Goal: Transaction & Acquisition: Purchase product/service

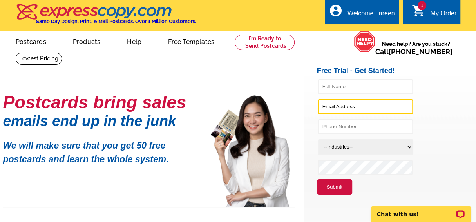
type input "lareenbabb@gmail.com"
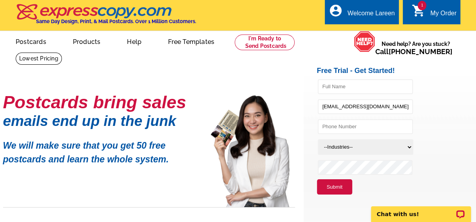
click at [437, 13] on div "My Order" at bounding box center [444, 15] width 26 height 11
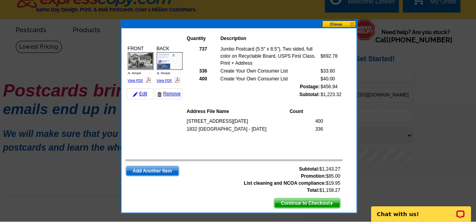
scroll to position [11, 0]
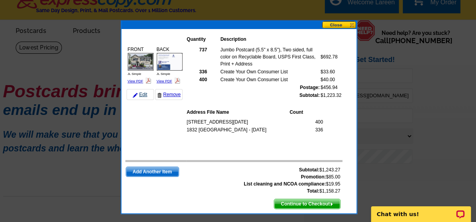
click at [140, 93] on link "Edit" at bounding box center [140, 94] width 27 height 11
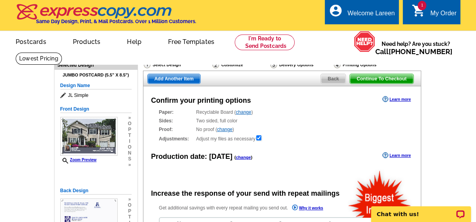
radio input "false"
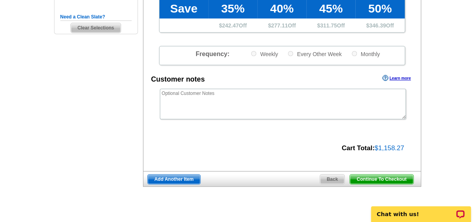
scroll to position [247, 0]
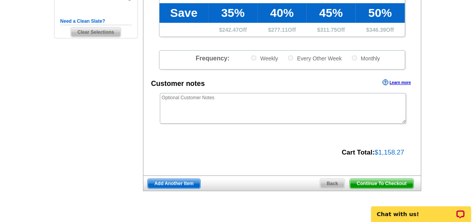
click at [332, 182] on span "Back" at bounding box center [332, 183] width 25 height 9
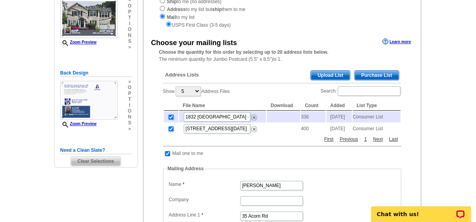
scroll to position [118, 0]
click at [253, 118] on img at bounding box center [254, 118] width 6 height 6
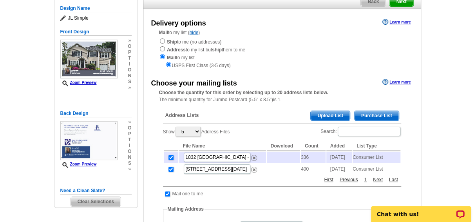
scroll to position [76, 0]
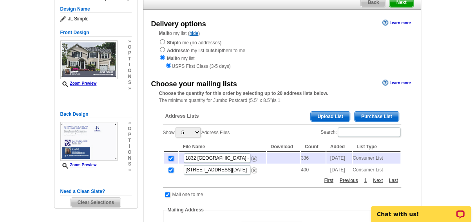
click at [170, 159] on input "checkbox" at bounding box center [171, 158] width 5 height 5
checkbox input "false"
click at [254, 157] on img at bounding box center [254, 159] width 6 height 6
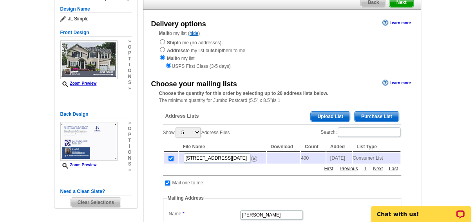
click at [378, 117] on span "Purchase List" at bounding box center [377, 116] width 44 height 9
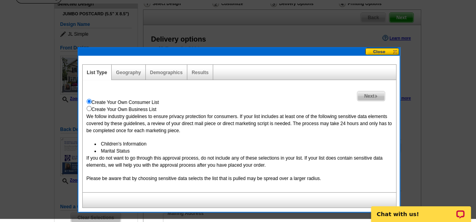
scroll to position [58, 0]
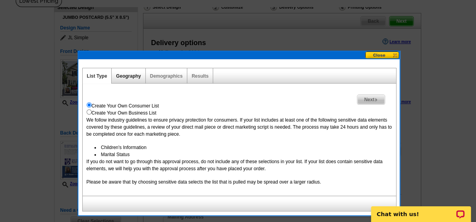
click at [129, 76] on link "Geography" at bounding box center [128, 75] width 25 height 5
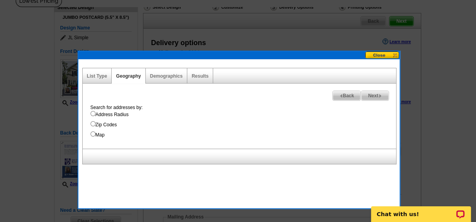
click at [93, 113] on input "Address Radius" at bounding box center [93, 113] width 5 height 5
radio input "true"
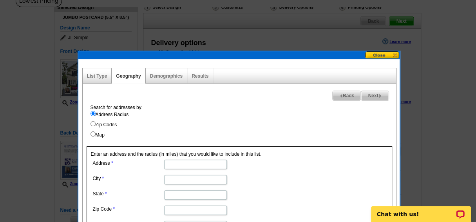
click at [173, 163] on input "Address" at bounding box center [195, 164] width 63 height 9
type input "1832 Mountain Avenue"
type input "Scotch Plains"
type input "NJ"
type input "07076"
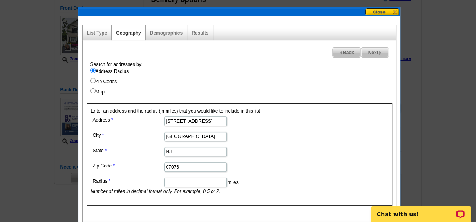
scroll to position [104, 0]
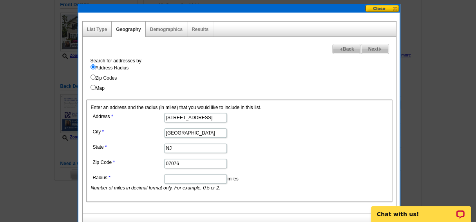
click at [179, 179] on input "Radius" at bounding box center [195, 178] width 63 height 9
type input "1"
click at [250, 150] on dd "NJ" at bounding box center [195, 148] width 209 height 12
click at [281, 148] on dd "NJ" at bounding box center [195, 148] width 209 height 12
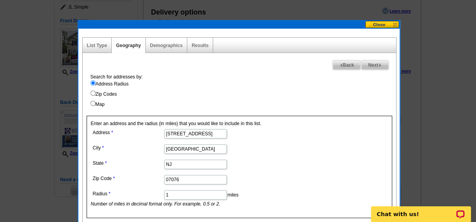
scroll to position [88, 0]
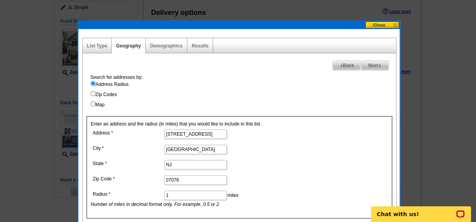
click at [373, 63] on span "Next" at bounding box center [375, 65] width 27 height 9
select select
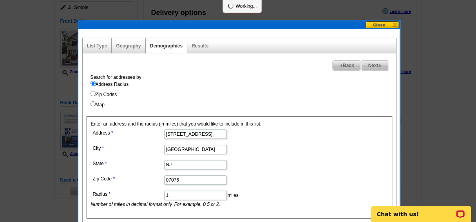
select select
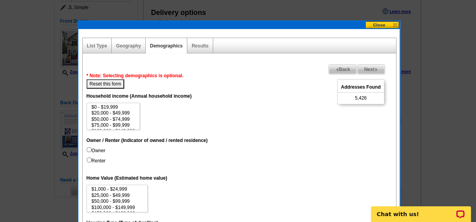
click at [88, 149] on input "Owner" at bounding box center [89, 149] width 5 height 5
radio input "true"
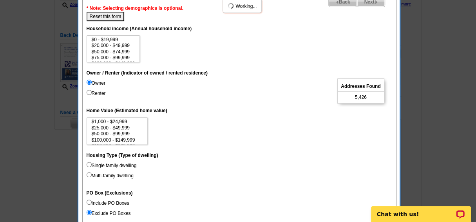
scroll to position [157, 0]
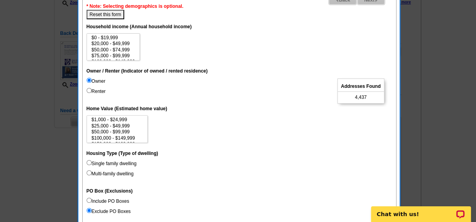
click at [88, 162] on input "Single family dwelling" at bounding box center [89, 162] width 5 height 5
radio input "true"
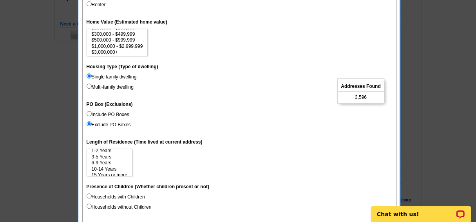
scroll to position [36, 0]
click at [119, 38] on option "$500,000 - $999,999" at bounding box center [117, 39] width 53 height 6
select select "1000000-2999999"
click at [122, 44] on option "$1,000,000 - $2,999,999" at bounding box center [117, 46] width 53 height 6
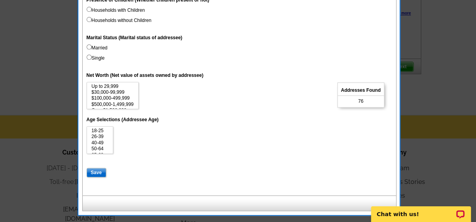
scroll to position [434, 0]
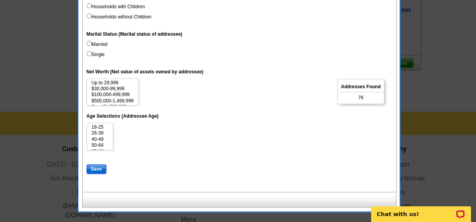
click at [96, 167] on input "Save" at bounding box center [97, 168] width 20 height 9
select select
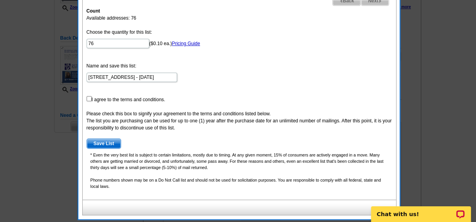
scroll to position [157, 0]
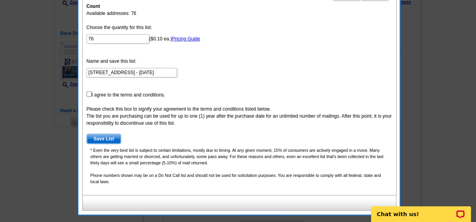
click at [102, 137] on span "Save List" at bounding box center [104, 138] width 34 height 9
click at [89, 93] on input "checkbox" at bounding box center [89, 93] width 5 height 5
checkbox input "true"
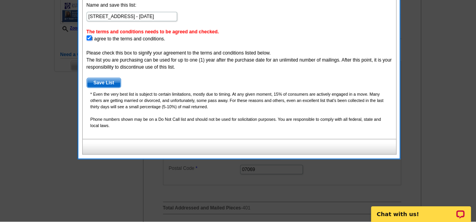
scroll to position [213, 0]
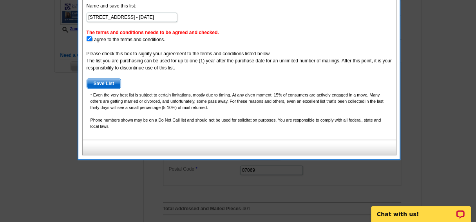
click at [104, 81] on span "Save List" at bounding box center [104, 83] width 34 height 9
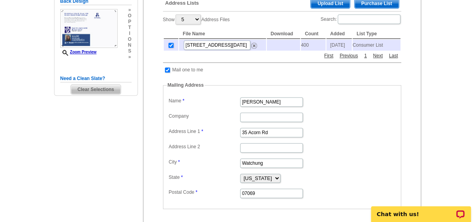
scroll to position [201, 0]
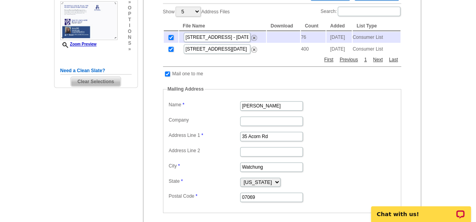
scroll to position [197, 0]
click at [253, 53] on img at bounding box center [254, 50] width 6 height 6
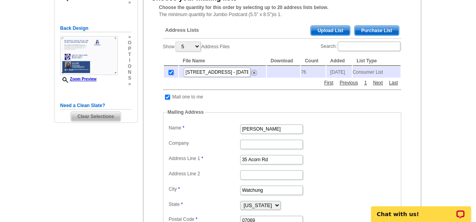
scroll to position [162, 0]
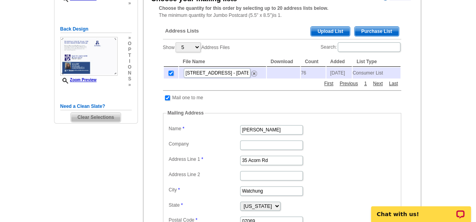
click at [371, 30] on span "Purchase List" at bounding box center [377, 31] width 44 height 9
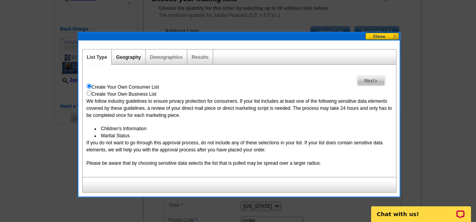
click at [125, 59] on link "Geography" at bounding box center [128, 57] width 25 height 5
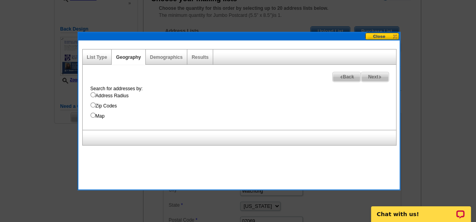
click at [92, 94] on input "Address Radius" at bounding box center [93, 94] width 5 height 5
radio input "true"
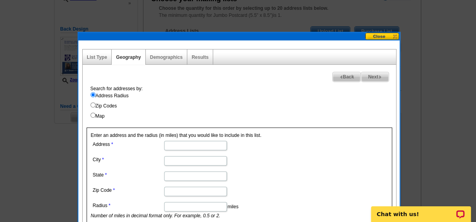
click at [172, 146] on input "Address" at bounding box center [195, 145] width 63 height 9
type input "35 Acorn Rd"
type input "Watchung"
type input "NJ"
type input "07069"
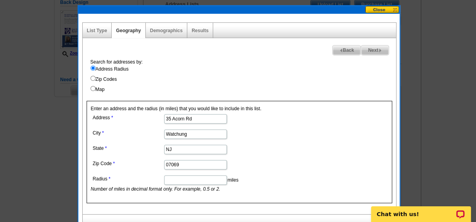
scroll to position [190, 0]
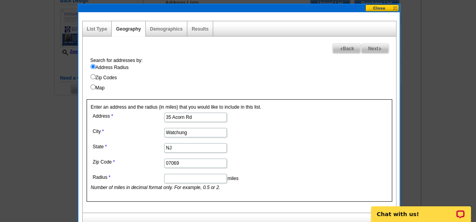
click at [192, 178] on input "Radius" at bounding box center [195, 178] width 63 height 9
type input "1"
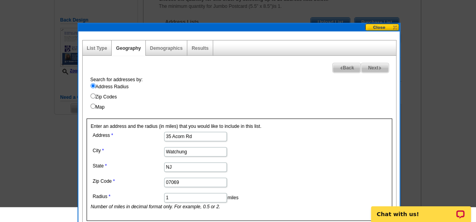
scroll to position [152, 0]
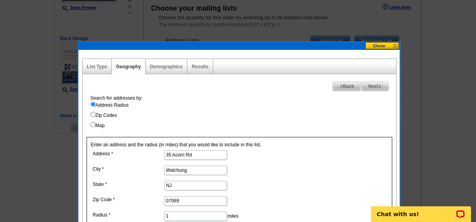
click at [373, 84] on span "Next" at bounding box center [375, 86] width 27 height 9
select select
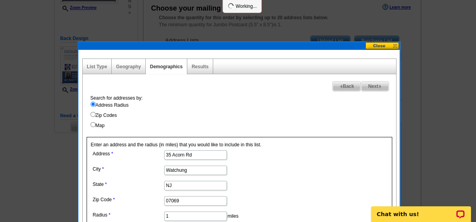
select select
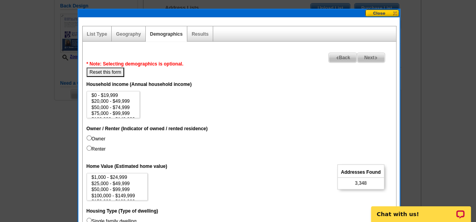
scroll to position [186, 0]
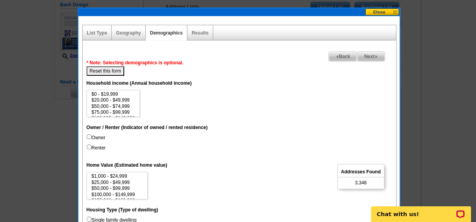
click at [88, 136] on input "Owner" at bounding box center [89, 136] width 5 height 5
radio input "true"
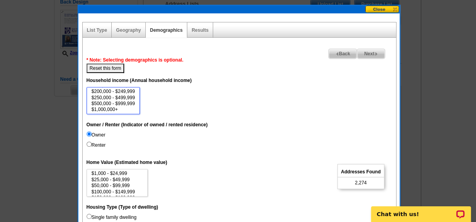
select select "1000000"
click at [109, 109] on option "$1,000,000+" at bounding box center [113, 110] width 45 height 6
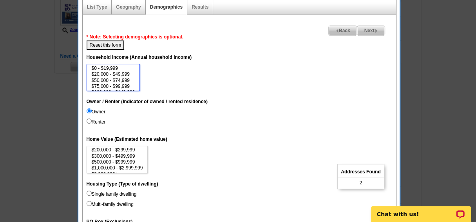
scroll to position [36, 0]
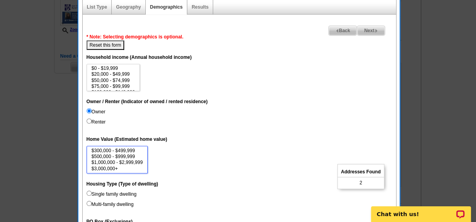
select select "1000000-2999999"
click at [123, 160] on option "$1,000,000 - $2,999,999" at bounding box center [117, 163] width 53 height 6
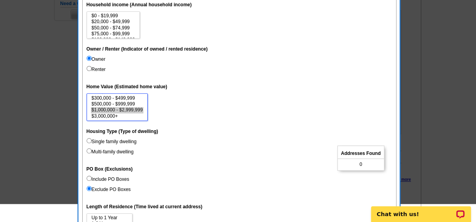
scroll to position [266, 0]
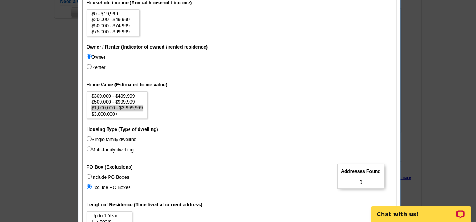
click at [88, 137] on input "Single family dwelling" at bounding box center [89, 138] width 5 height 5
radio input "true"
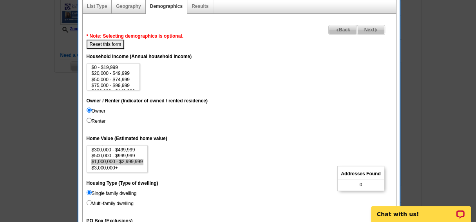
scroll to position [215, 0]
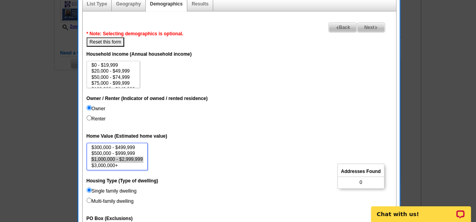
select select "500000-999999"
click at [123, 152] on option "$500,000 - $999,999" at bounding box center [117, 154] width 53 height 6
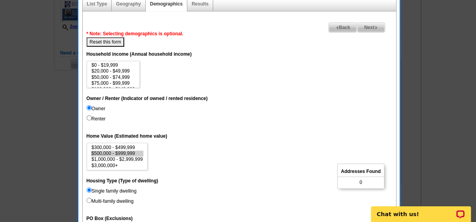
click at [361, 182] on span "0" at bounding box center [361, 182] width 3 height 7
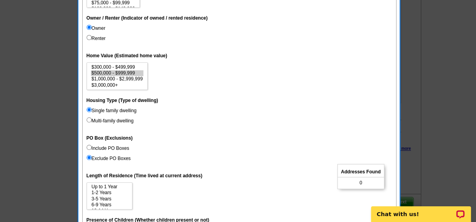
scroll to position [296, 0]
click at [88, 145] on input "Include PO Boxes" at bounding box center [89, 146] width 5 height 5
radio input "true"
click at [87, 156] on input "Exclude PO Boxes" at bounding box center [89, 157] width 5 height 5
radio input "true"
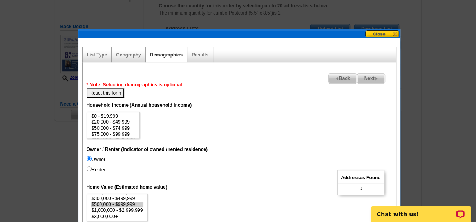
scroll to position [164, 0]
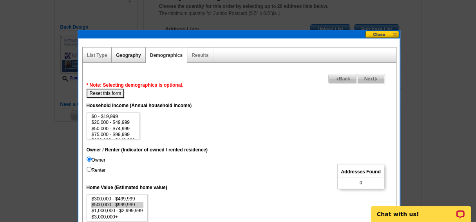
click at [127, 55] on link "Geography" at bounding box center [128, 55] width 25 height 5
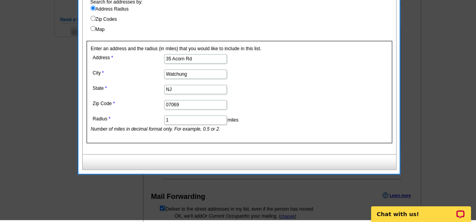
scroll to position [246, 0]
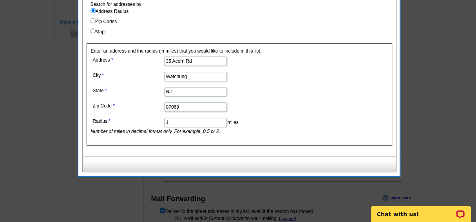
click at [189, 121] on input "1" at bounding box center [195, 122] width 63 height 9
type input "1.5"
click at [267, 82] on dl "Address 35 Acorn Rd City Watchung State NJ Zip Code 07069 Radius 1.5 miles Numb…" at bounding box center [195, 95] width 209 height 80
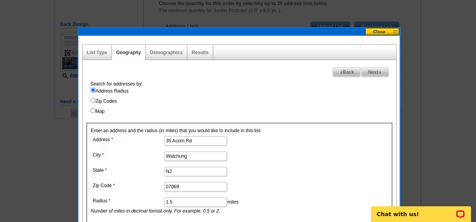
scroll to position [166, 0]
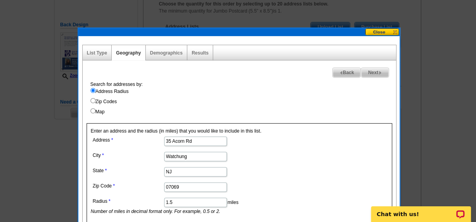
click at [374, 71] on span "Next" at bounding box center [375, 72] width 27 height 9
select select
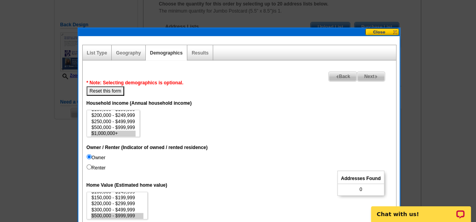
scroll to position [173, 0]
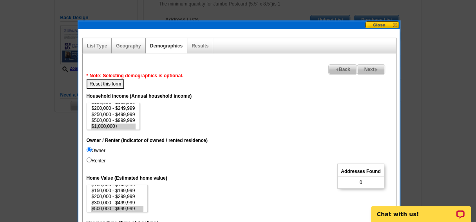
click at [106, 82] on button "Reset this form" at bounding box center [106, 83] width 38 height 9
select select
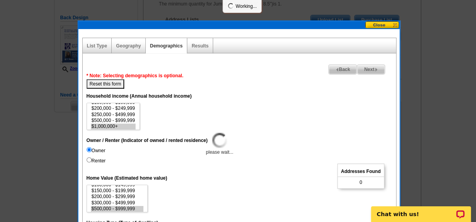
select select
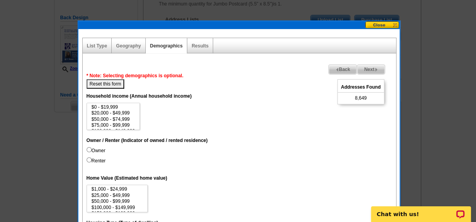
scroll to position [188, 0]
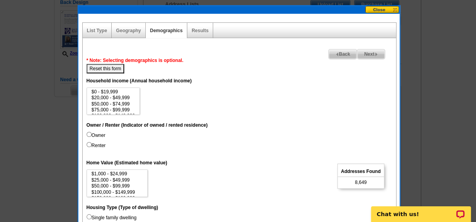
click at [89, 133] on input "Owner" at bounding box center [89, 134] width 5 height 5
radio input "true"
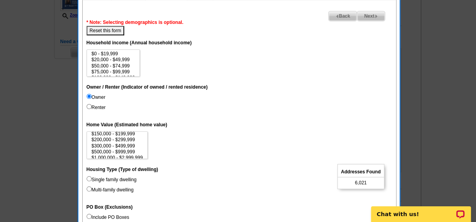
scroll to position [36, 0]
drag, startPoint x: 120, startPoint y: 146, endPoint x: 108, endPoint y: 147, distance: 11.8
select select "1000000-2999999"
click at [108, 147] on option "$1,000,000 - $2,999,999" at bounding box center [117, 148] width 53 height 6
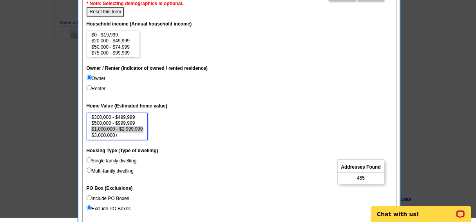
scroll to position [248, 0]
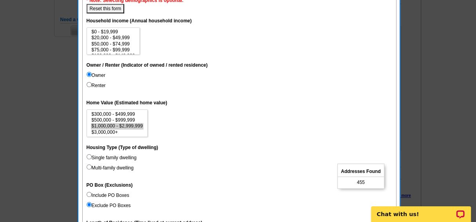
click at [88, 155] on input "Single family dwelling" at bounding box center [89, 156] width 5 height 5
radio input "true"
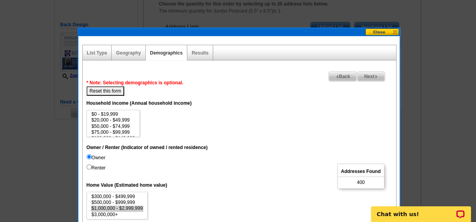
scroll to position [166, 0]
click at [370, 73] on span "Next" at bounding box center [371, 76] width 27 height 9
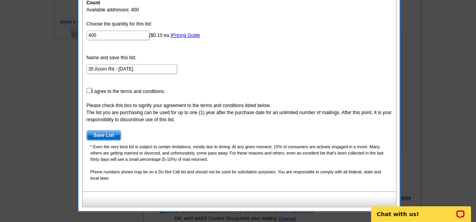
scroll to position [273, 0]
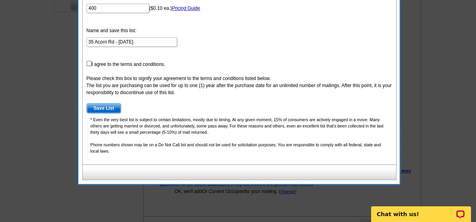
click at [88, 62] on input "checkbox" at bounding box center [89, 63] width 5 height 5
checkbox input "true"
click at [100, 105] on span "Save List" at bounding box center [104, 108] width 34 height 9
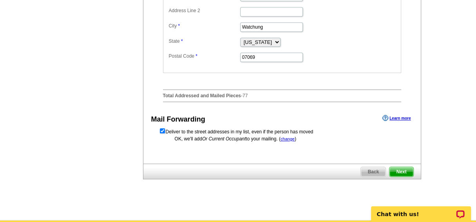
scroll to position [325, 0]
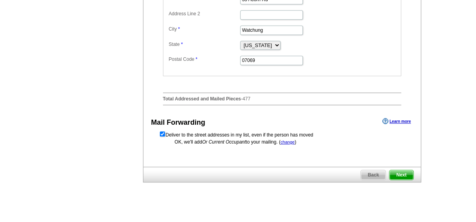
scroll to position [355, 0]
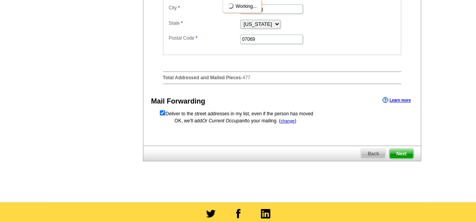
click at [402, 154] on span "Next" at bounding box center [402, 153] width 24 height 9
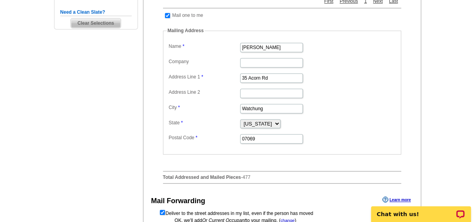
scroll to position [240, 0]
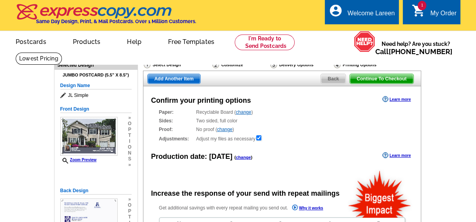
radio input "false"
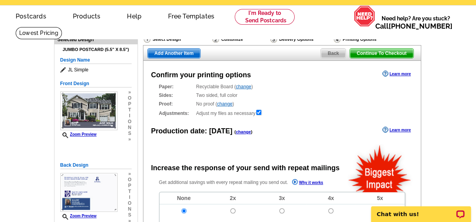
scroll to position [23, 0]
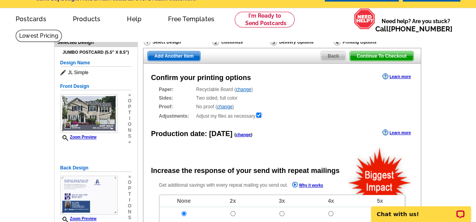
click at [378, 55] on span "Continue To Checkout" at bounding box center [381, 55] width 63 height 9
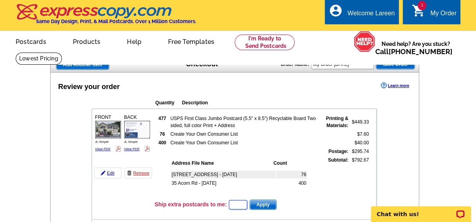
click at [231, 202] on input "text" at bounding box center [238, 204] width 18 height 9
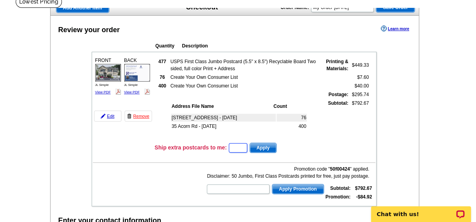
scroll to position [58, 0]
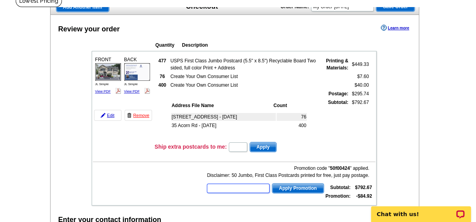
click at [239, 187] on input "text" at bounding box center [238, 188] width 63 height 9
click at [242, 145] on input "text" at bounding box center [238, 146] width 18 height 9
type input "1"
click at [268, 146] on span "Apply" at bounding box center [263, 146] width 26 height 9
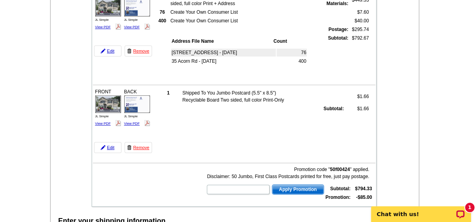
scroll to position [122, 0]
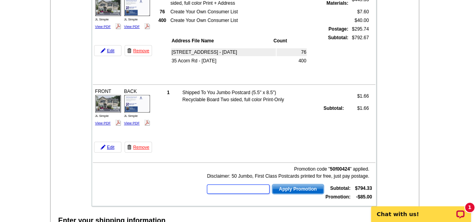
click at [221, 187] on input "text" at bounding box center [238, 188] width 63 height 9
type input "SMS50m"
click at [289, 188] on span "Apply Promotion" at bounding box center [298, 188] width 51 height 9
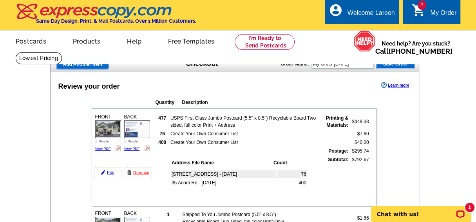
scroll to position [0, 0]
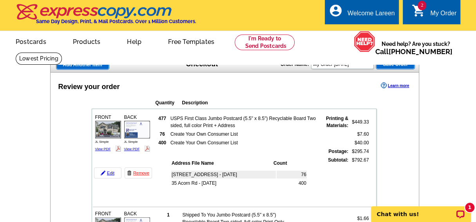
click at [334, 87] on div "Review your order Learn more" at bounding box center [235, 86] width 369 height 12
click at [396, 66] on span "Save Order" at bounding box center [395, 64] width 38 height 9
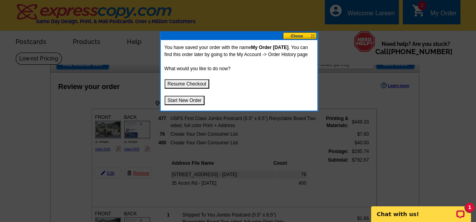
click at [297, 35] on button at bounding box center [300, 35] width 35 height 7
